Goal: Information Seeking & Learning: Learn about a topic

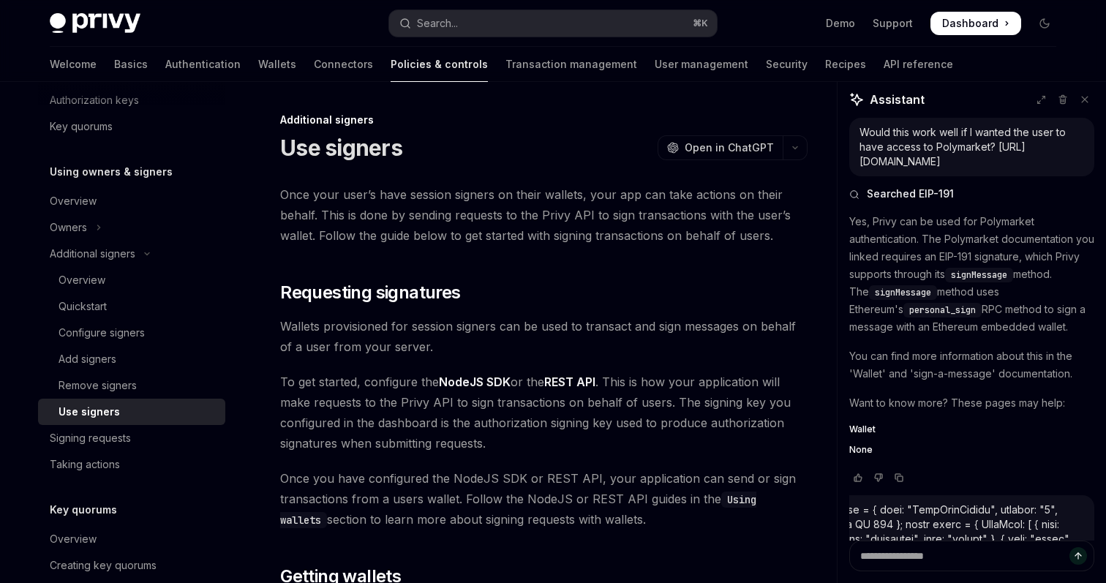
scroll to position [5446, 0]
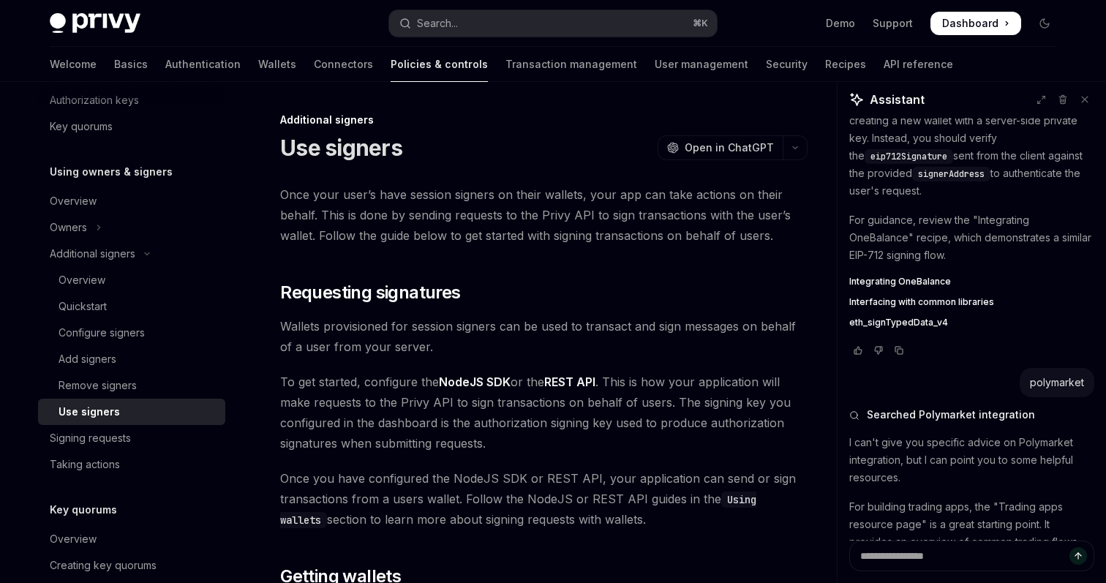
click at [170, 416] on div "Use signers" at bounding box center [138, 412] width 158 height 18
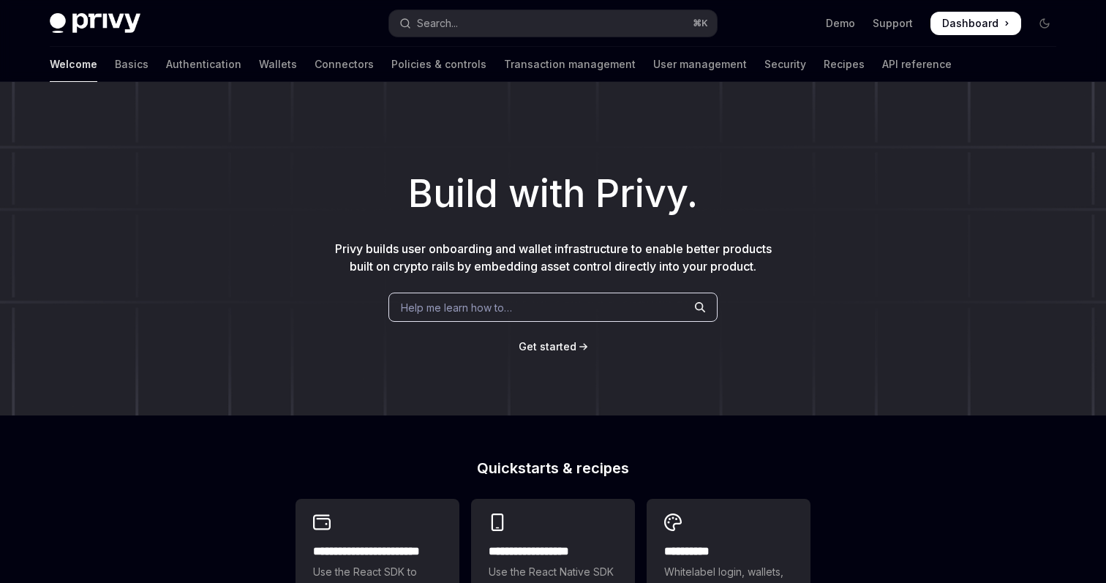
click at [104, 14] on img at bounding box center [95, 23] width 91 height 20
click at [536, 71] on link "Transaction management" at bounding box center [570, 64] width 132 height 35
type textarea "*"
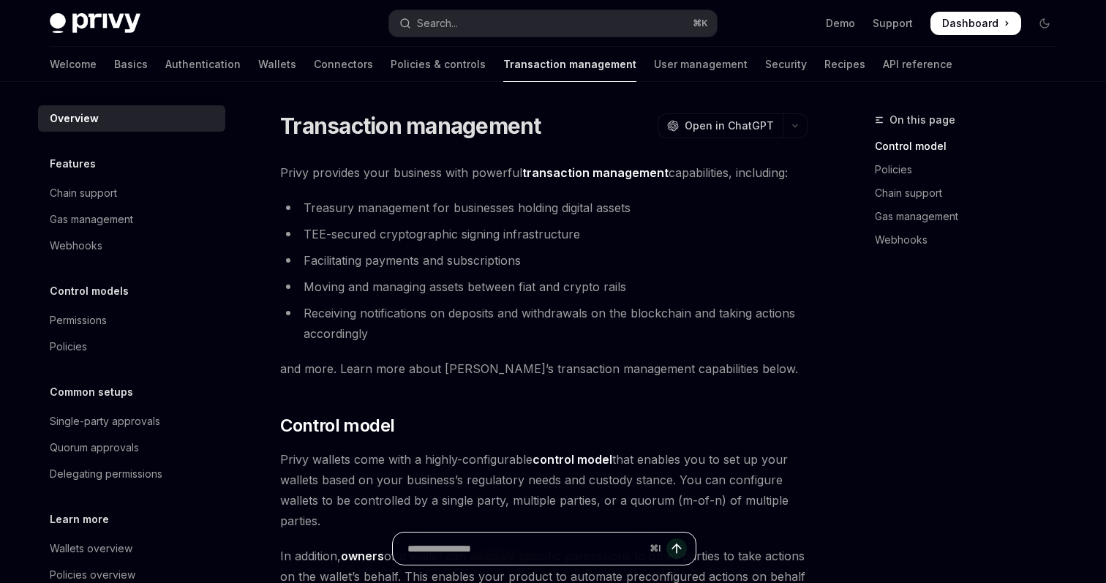
click at [539, 552] on input "Ask a question..." at bounding box center [526, 549] width 236 height 32
paste input "**********"
type input "**********"
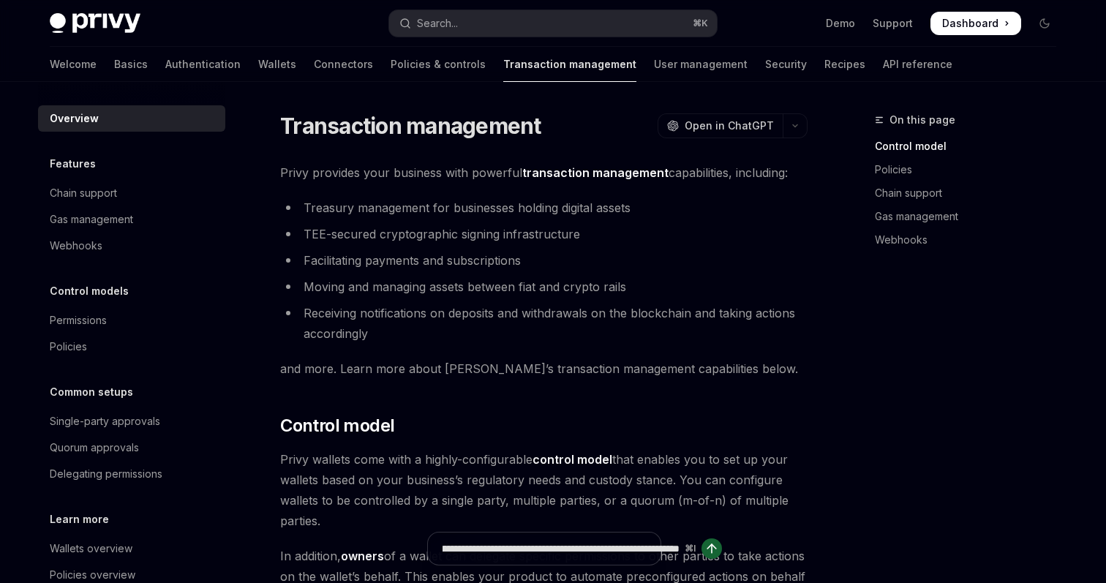
type textarea "*"
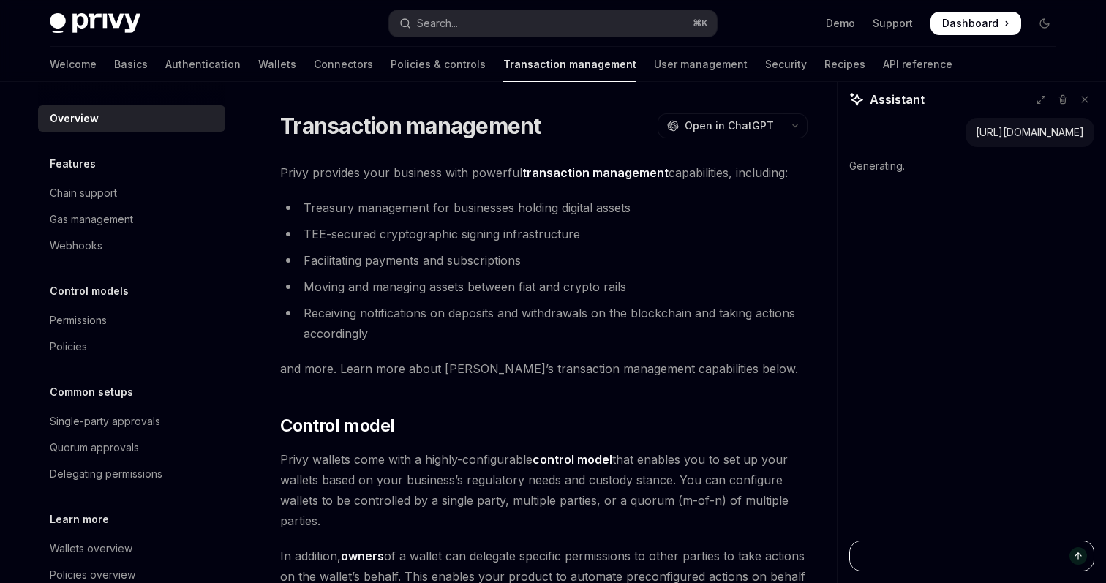
scroll to position [0, 0]
type textarea "*"
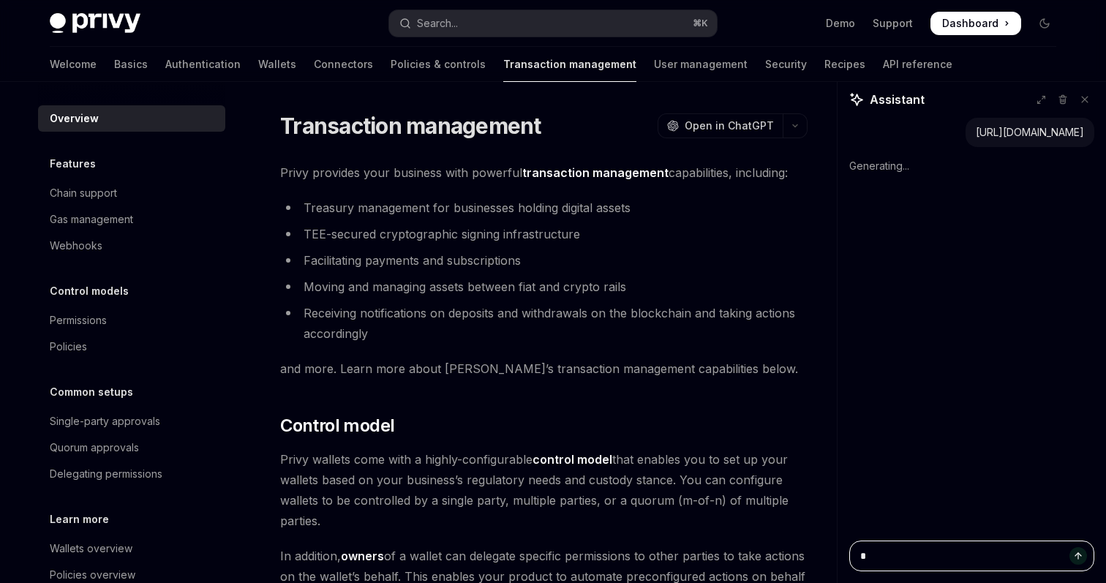
type textarea "**"
type textarea "*"
type textarea "***"
type textarea "*"
type textarea "***"
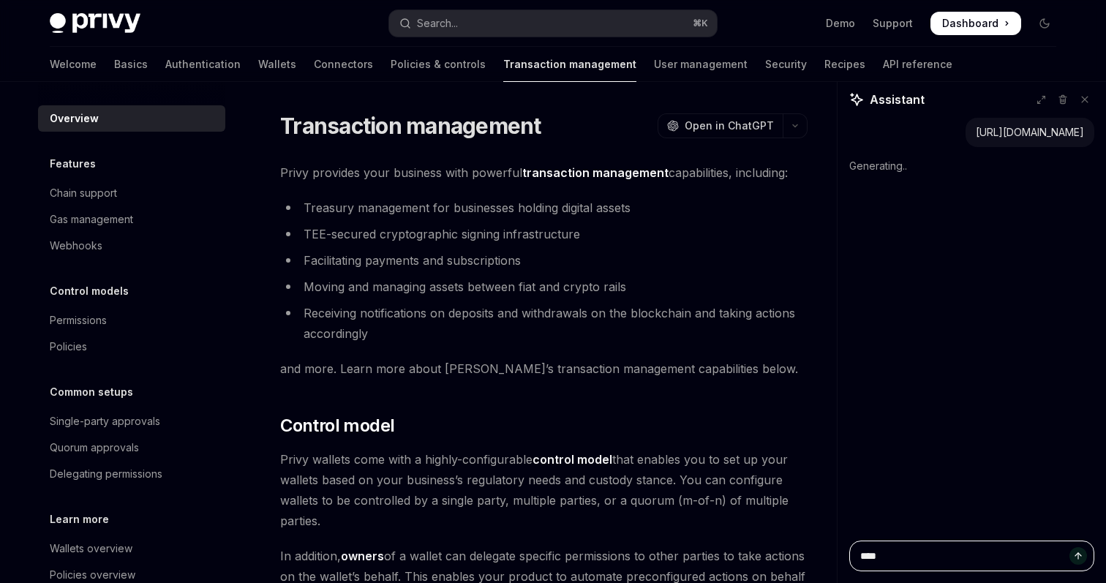
type textarea "*"
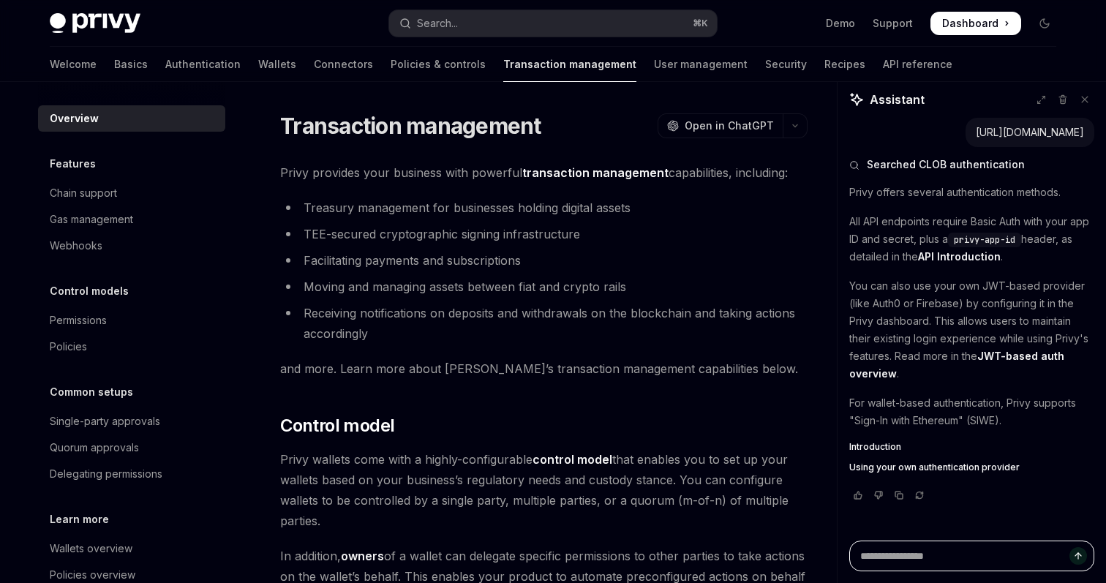
type textarea "*"
click at [1030, 359] on link "JWT-based auth overview" at bounding box center [957, 365] width 215 height 31
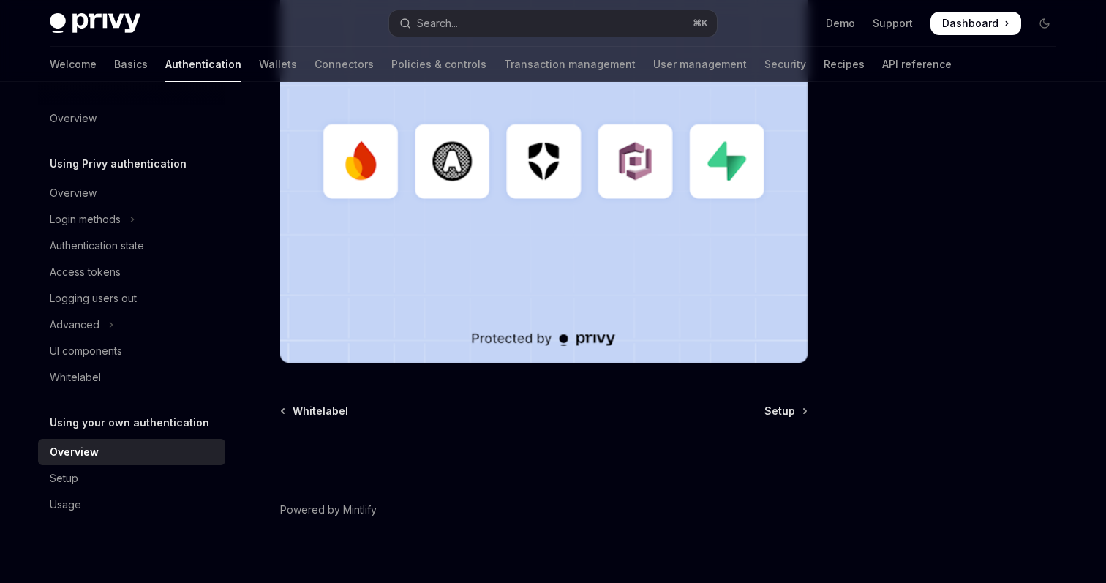
scroll to position [478, 0]
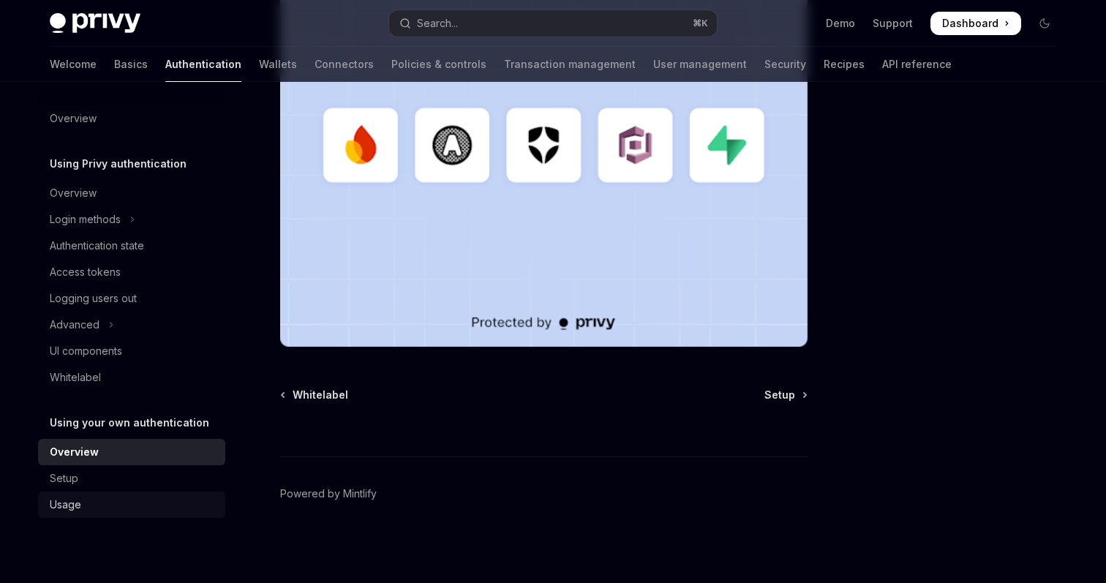
click at [84, 501] on div "Usage" at bounding box center [133, 505] width 167 height 18
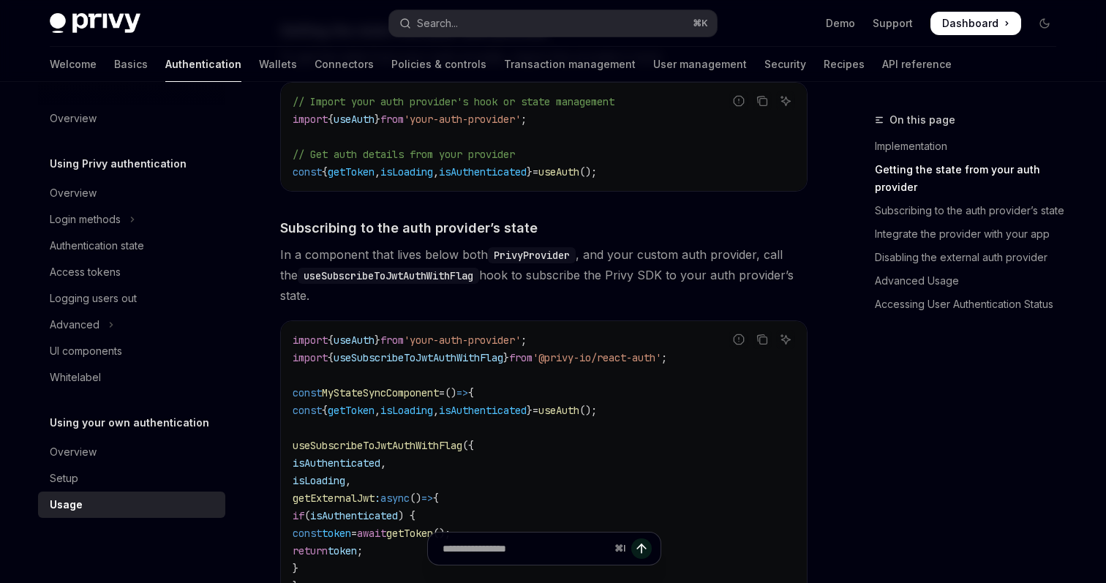
scroll to position [397, 0]
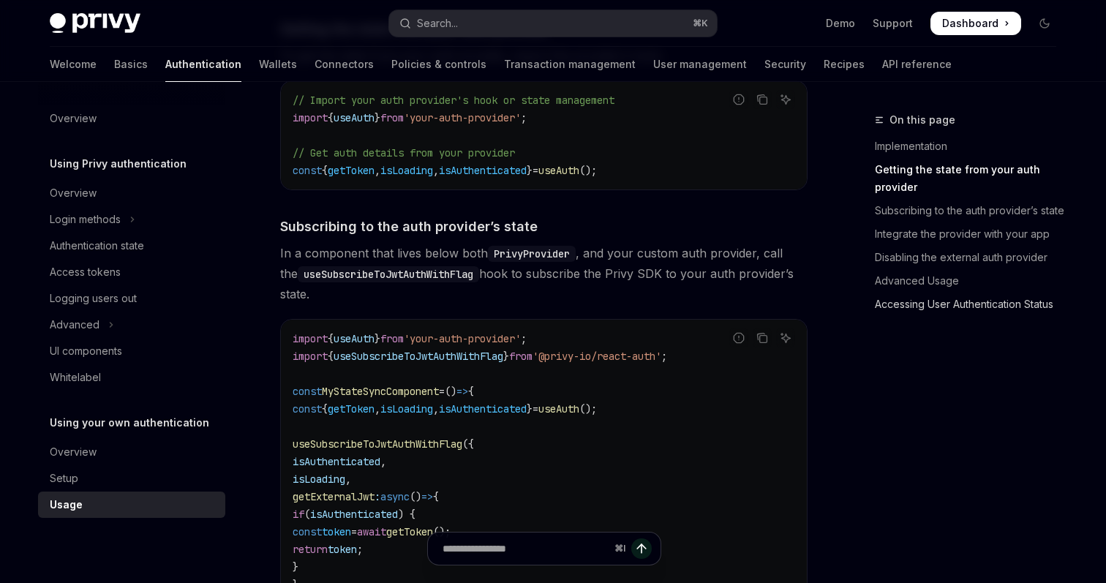
click at [918, 307] on link "Accessing User Authentication Status" at bounding box center [971, 304] width 193 height 23
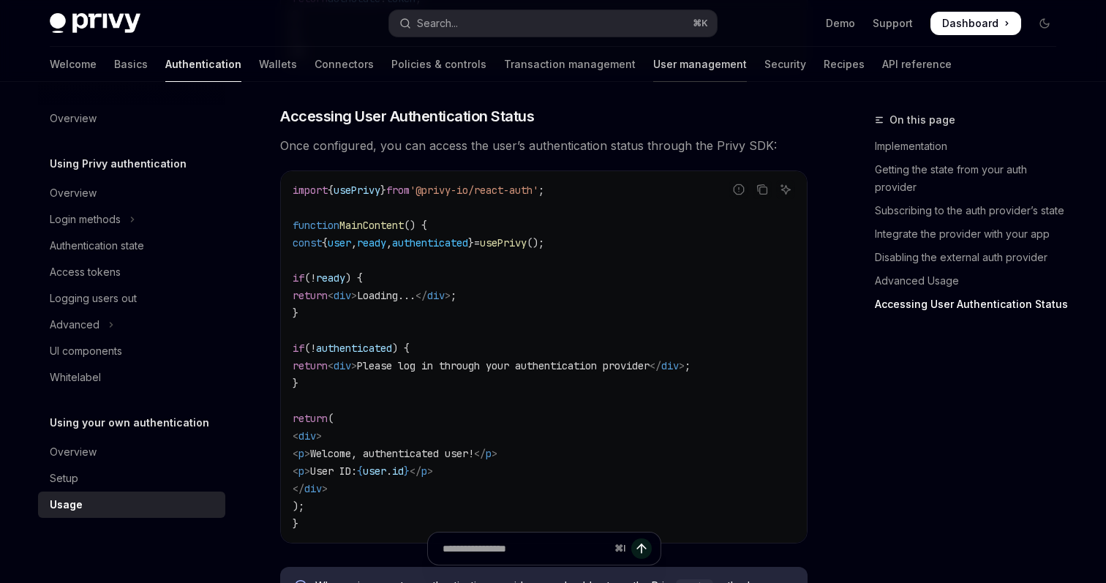
click at [653, 60] on link "User management" at bounding box center [700, 64] width 94 height 35
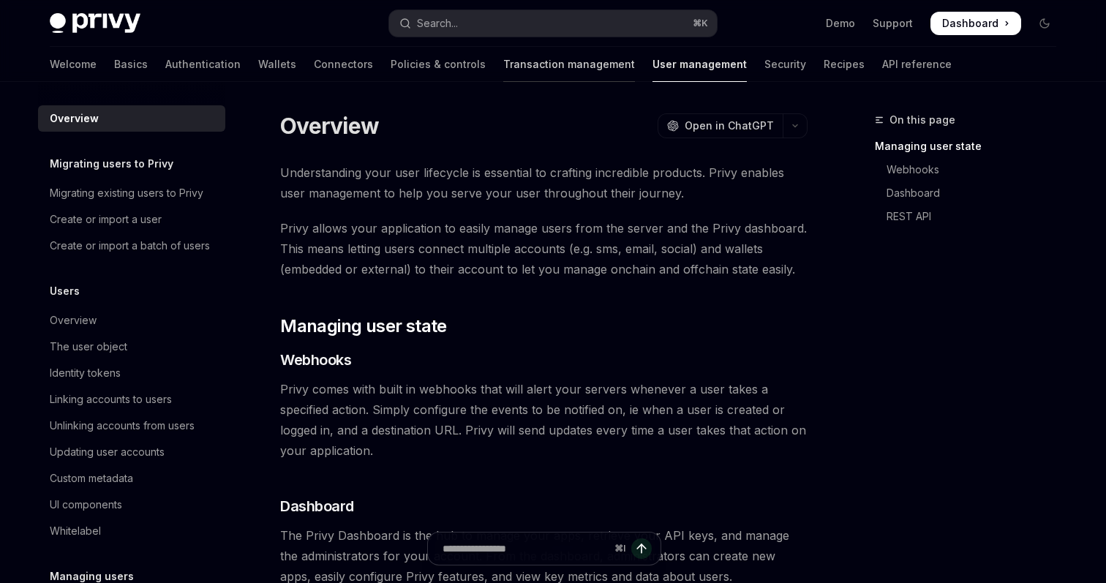
click at [503, 60] on link "Transaction management" at bounding box center [569, 64] width 132 height 35
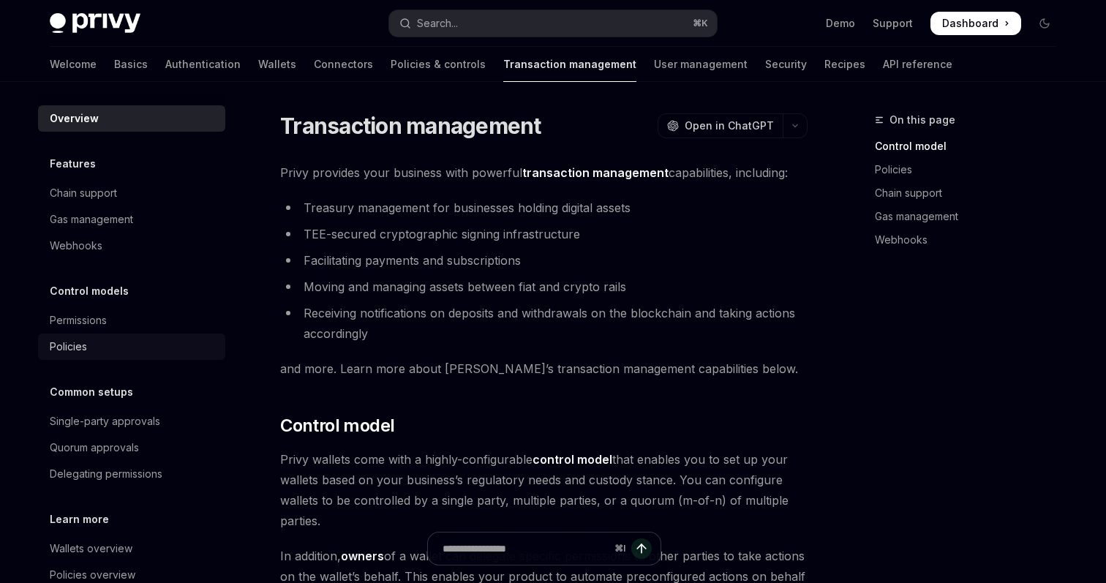
scroll to position [61, 0]
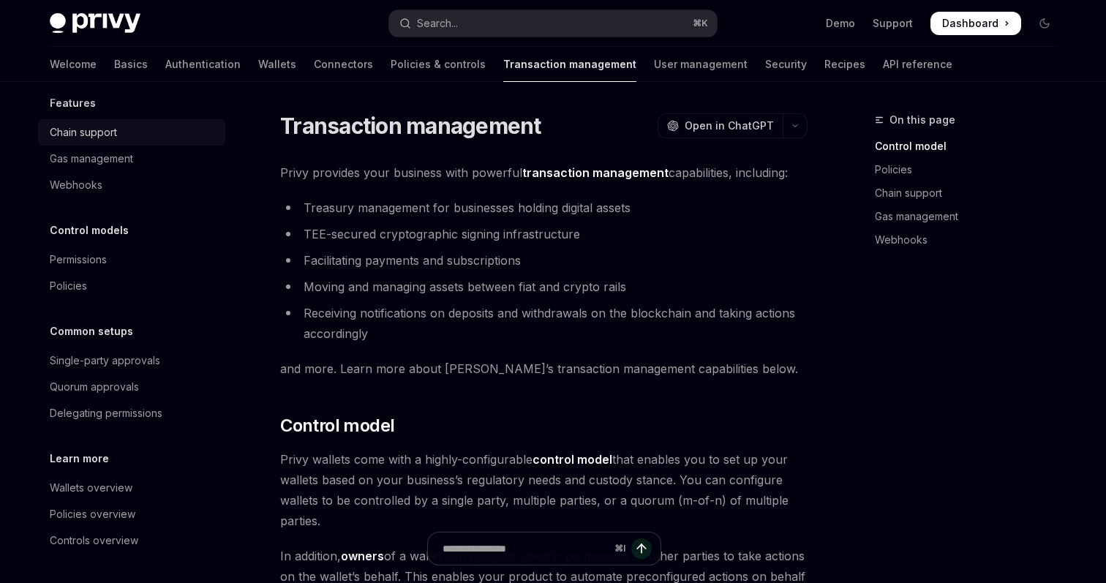
click at [149, 138] on div "Chain support" at bounding box center [133, 133] width 167 height 18
type textarea "*"
